Goal: Information Seeking & Learning: Learn about a topic

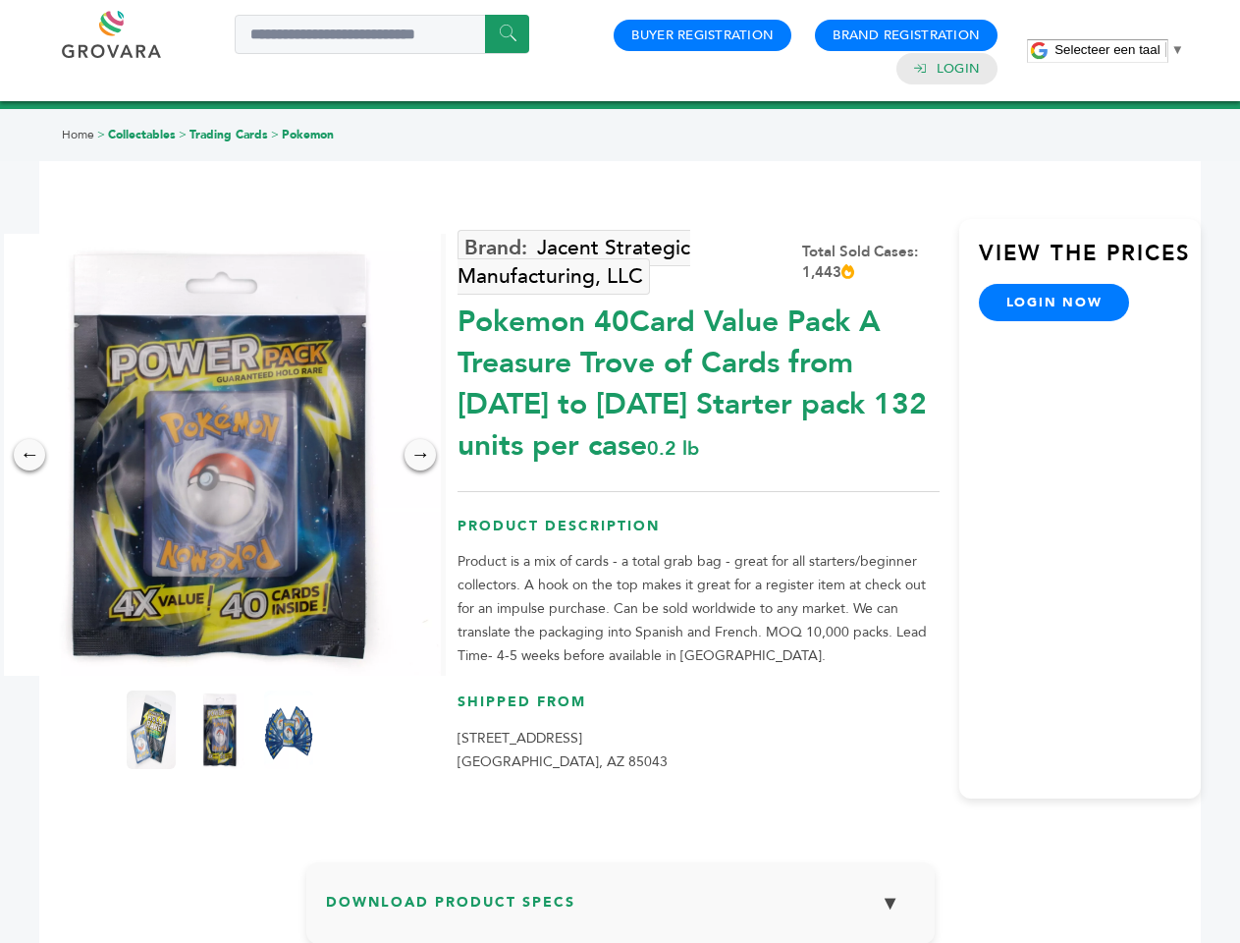
click at [1119, 49] on span "Selecteer een taal" at bounding box center [1106, 49] width 105 height 15
click at [220, 455] on img at bounding box center [220, 455] width 442 height 442
click at [0, 0] on div "×" at bounding box center [0, 0] width 0 height 0
click at [420, 455] on div "→" at bounding box center [420, 454] width 31 height 31
click at [151, 729] on img at bounding box center [151, 729] width 49 height 79
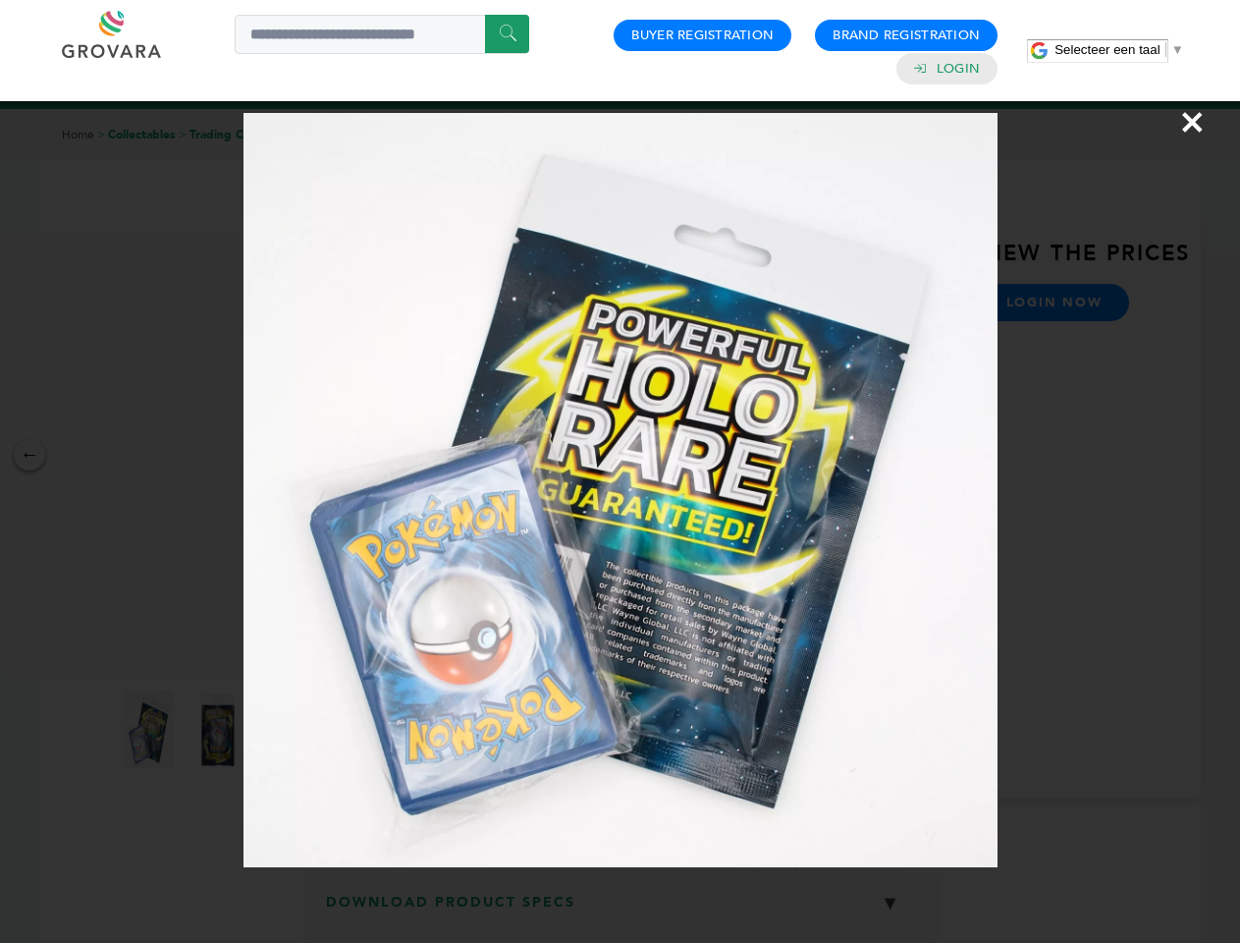
click at [220, 729] on div "×" at bounding box center [620, 471] width 1240 height 943
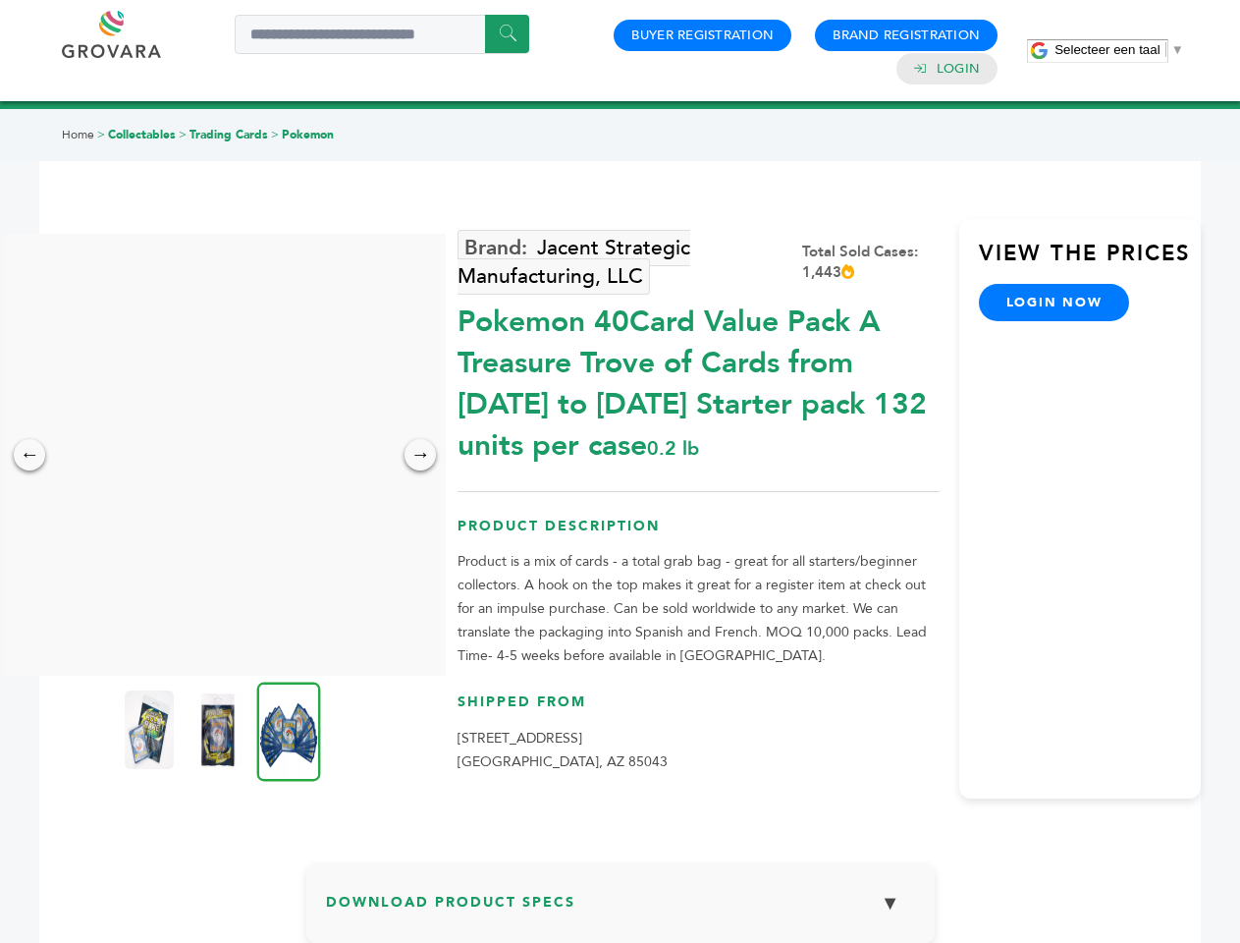
click at [289, 729] on img at bounding box center [289, 730] width 64 height 99
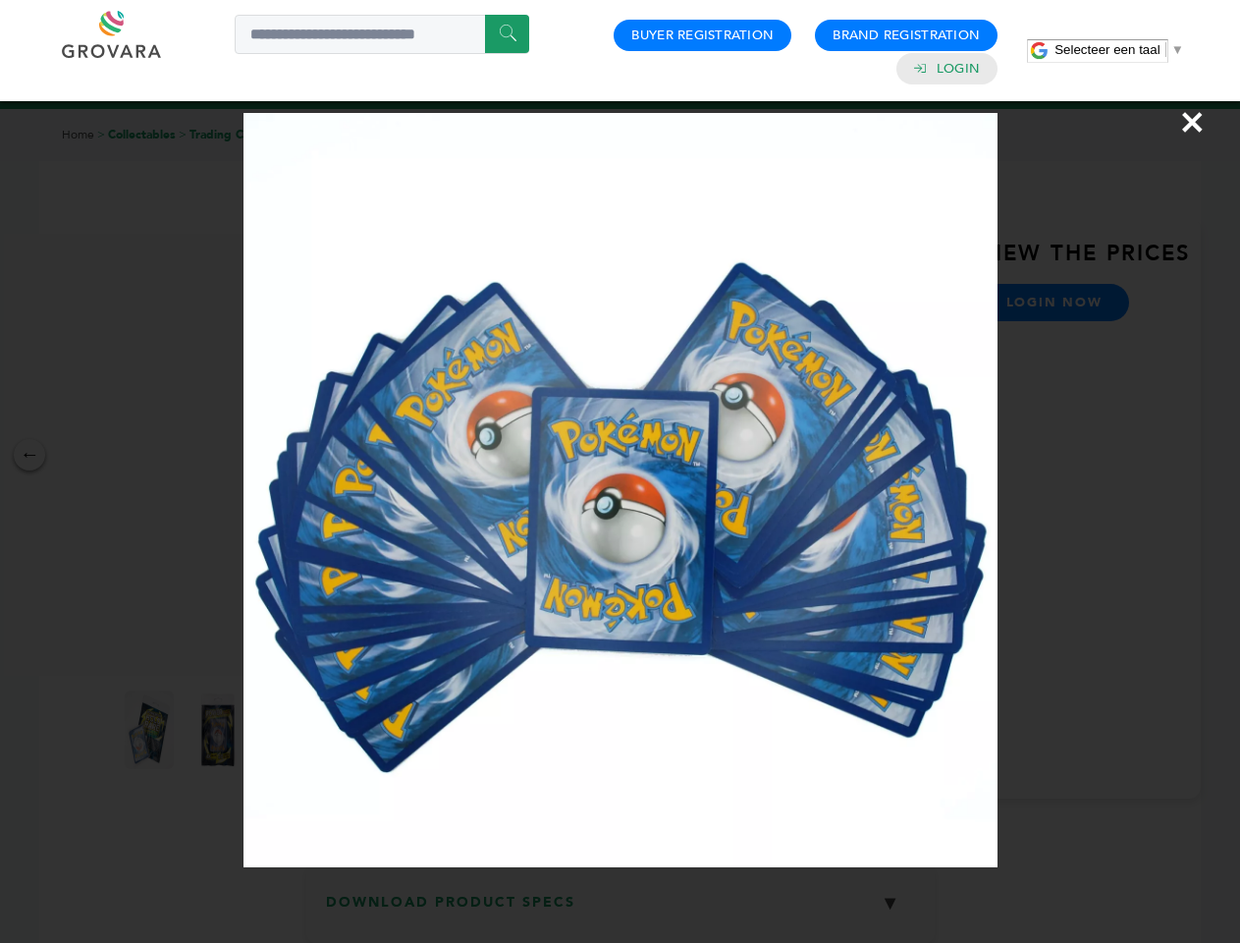
click at [621, 910] on div "×" at bounding box center [620, 471] width 1240 height 943
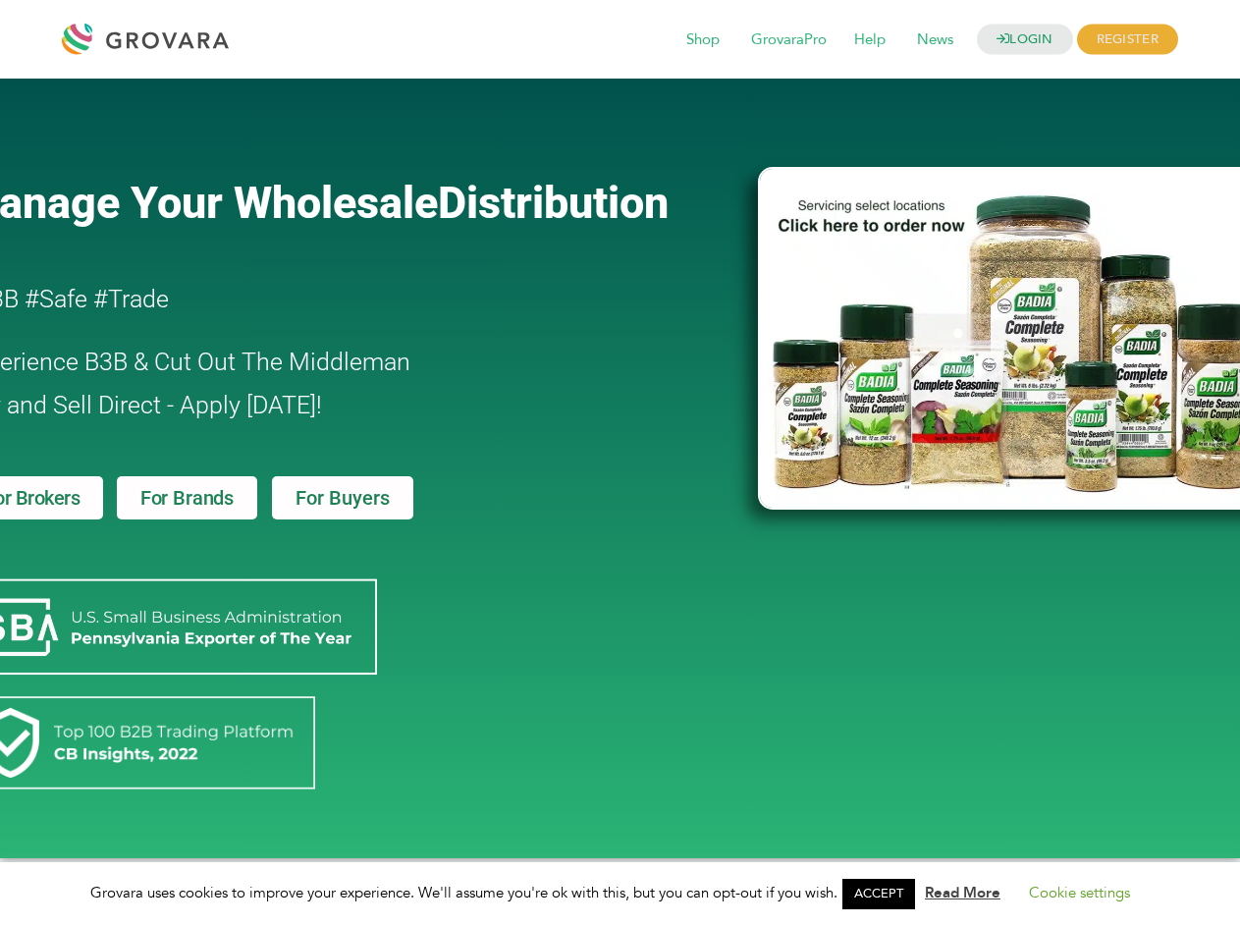
click at [885, 893] on link "ACCEPT" at bounding box center [878, 894] width 73 height 30
